Goal: Use online tool/utility: Utilize a website feature to perform a specific function

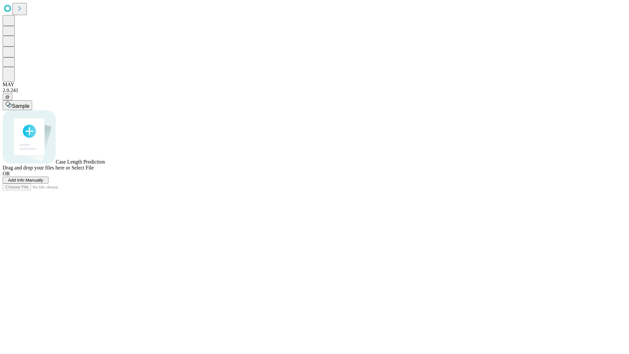
click at [43, 183] on span "Add Info Manually" at bounding box center [25, 180] width 35 height 5
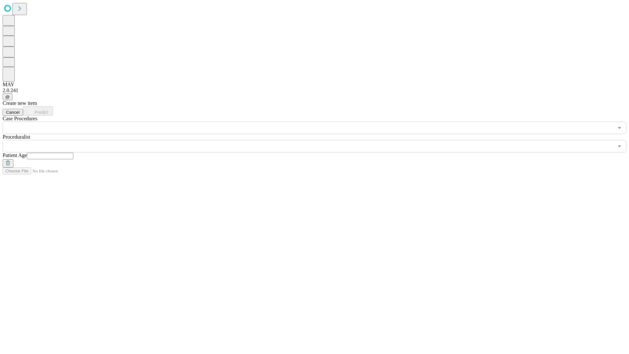
click at [73, 153] on input "text" at bounding box center [50, 156] width 47 height 7
type input "**"
click at [319, 140] on input "text" at bounding box center [308, 146] width 611 height 12
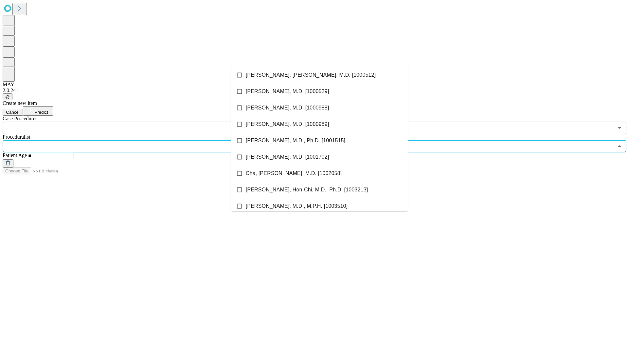
click at [320, 75] on li "[PERSON_NAME], [PERSON_NAME], M.D. [1000512]" at bounding box center [319, 75] width 177 height 16
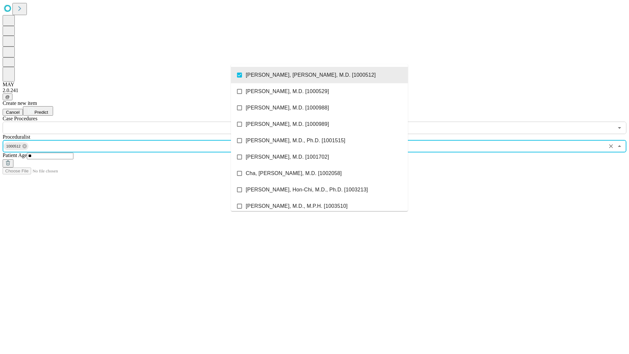
click at [138, 122] on input "text" at bounding box center [308, 128] width 611 height 12
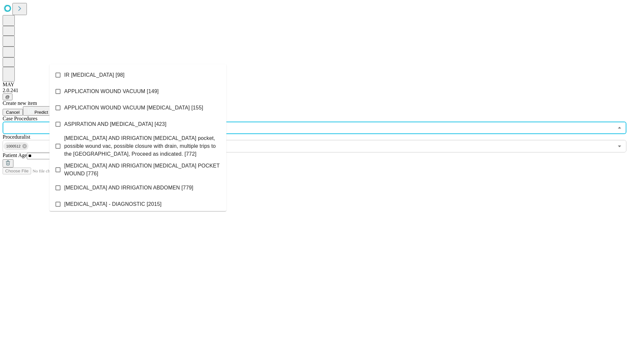
click at [138, 75] on li "IR [MEDICAL_DATA] [98]" at bounding box center [137, 75] width 177 height 16
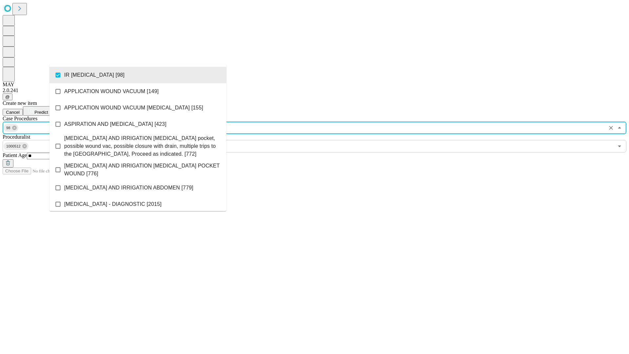
click at [48, 110] on span "Predict" at bounding box center [40, 112] width 13 height 5
